Goal: Navigation & Orientation: Go to known website

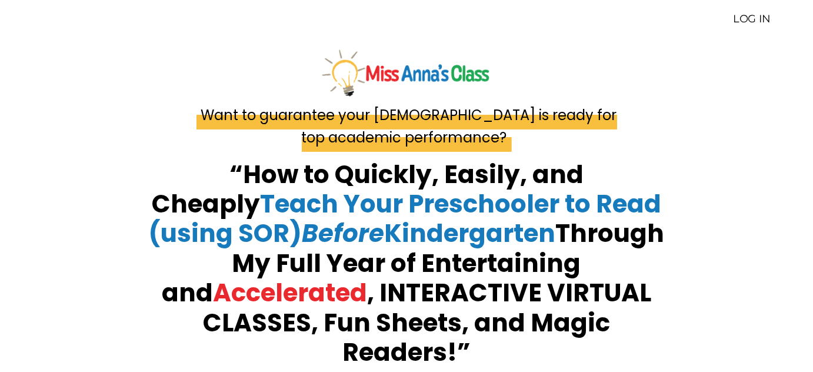
click at [759, 22] on link "LOG IN" at bounding box center [752, 18] width 38 height 13
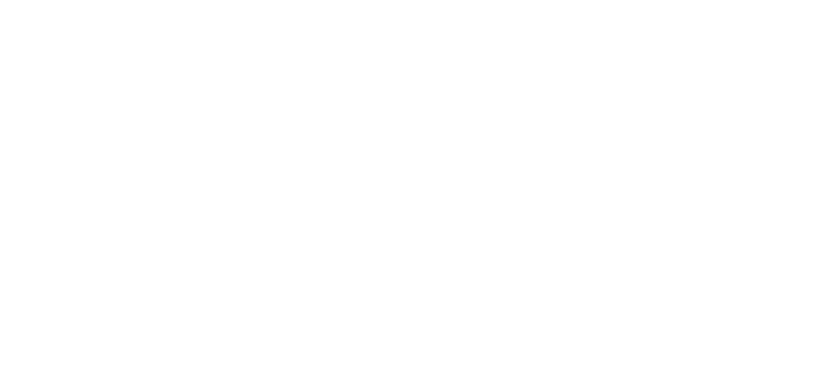
scroll to position [5, 0]
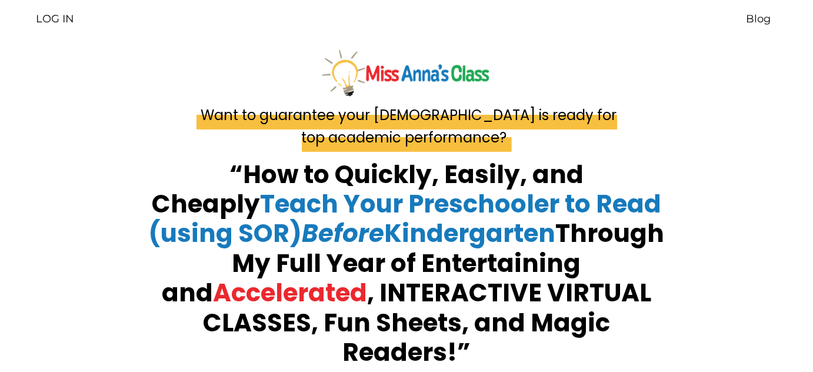
click at [786, 21] on div "LOG IN Blog" at bounding box center [406, 19] width 788 height 15
click at [756, 21] on link "Blog" at bounding box center [758, 19] width 25 height 15
click at [61, 18] on link "LOG IN" at bounding box center [55, 18] width 38 height 13
